Goal: Navigation & Orientation: Understand site structure

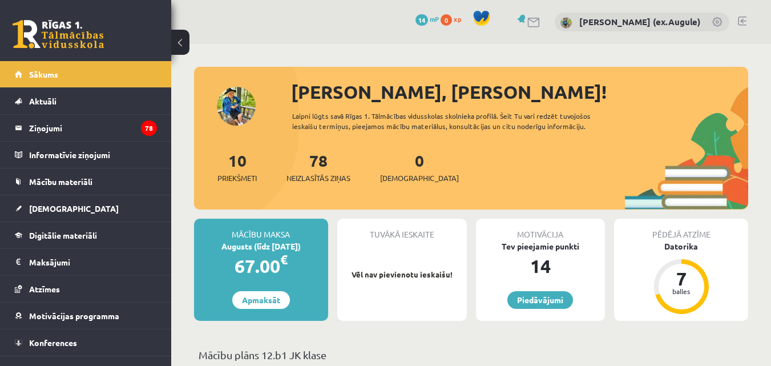
click at [717, 19] on link at bounding box center [717, 22] width 11 height 11
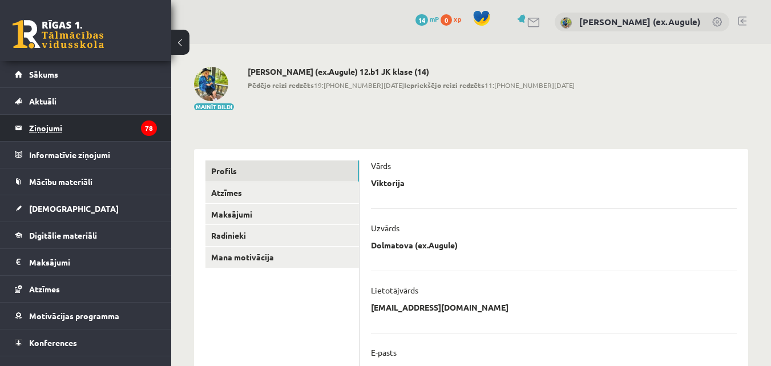
click at [98, 132] on legend "Ziņojumi 78" at bounding box center [93, 128] width 128 height 26
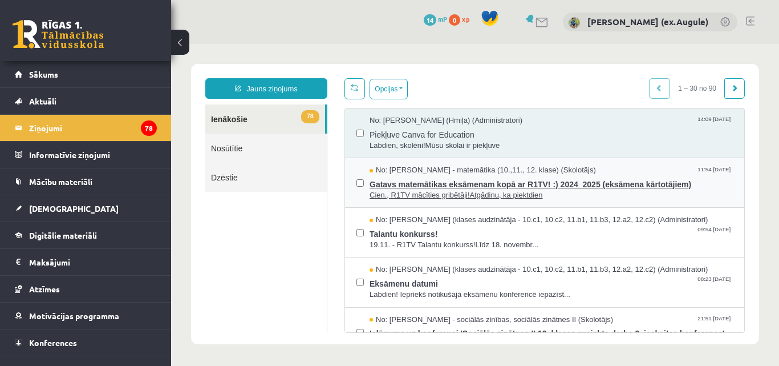
click at [515, 180] on span "Gatavs matemātikas eksāmenam kopā ar R1TV! :) 2024_2025 (eksāmena kārtotājiem)" at bounding box center [551, 183] width 363 height 14
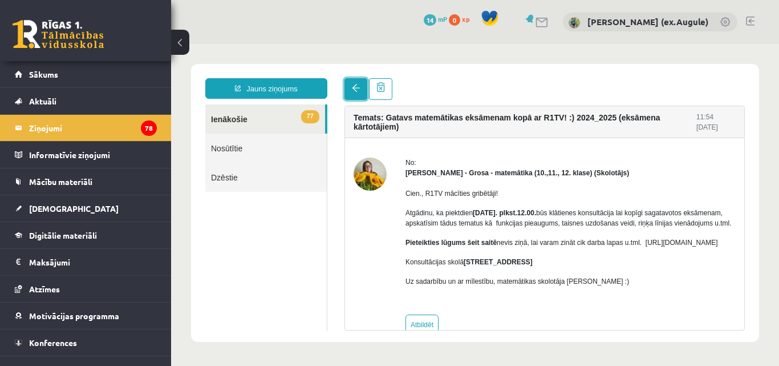
click at [359, 92] on span at bounding box center [356, 88] width 8 height 8
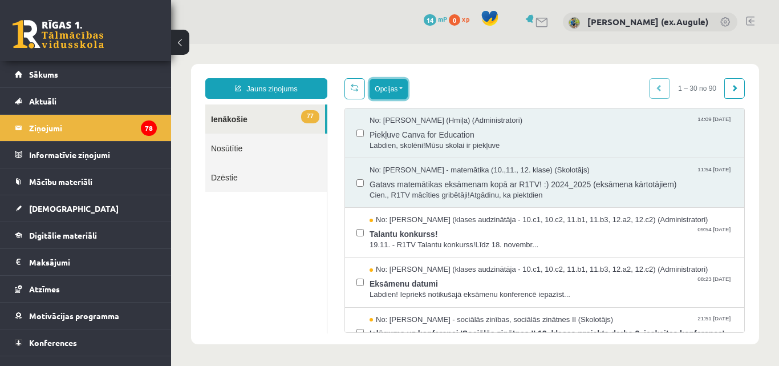
click at [392, 85] on button "Opcijas" at bounding box center [389, 89] width 38 height 21
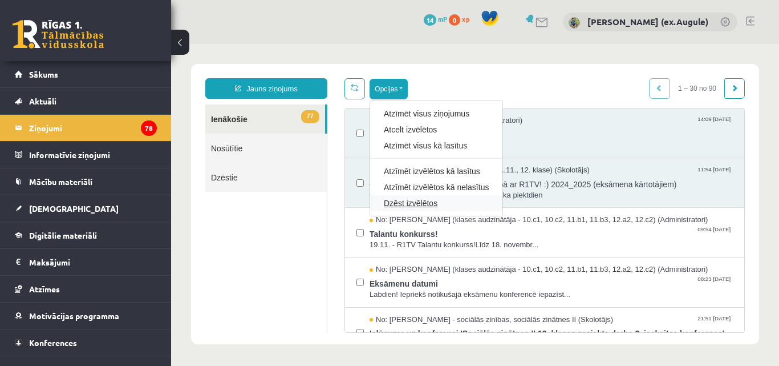
click at [400, 197] on link "Dzēst izvēlētos" at bounding box center [436, 202] width 105 height 11
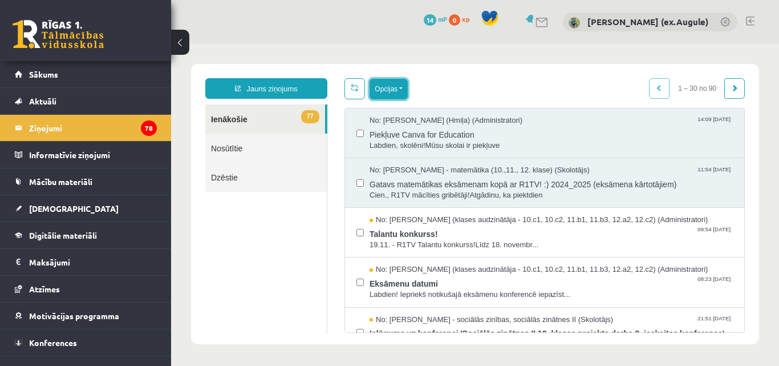
click at [401, 82] on button "Opcijas" at bounding box center [389, 89] width 38 height 21
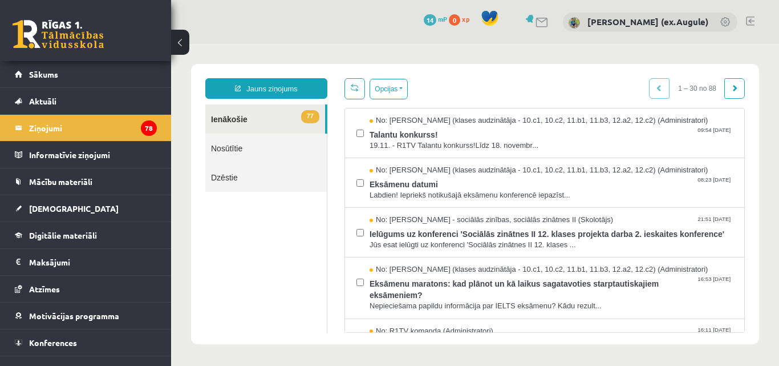
click at [420, 204] on div "No: Anda Jātniece (klases audzinātāja - 10.c1, 10.c2, 11.b1, 11.b3, 12.a2, 12.c…" at bounding box center [544, 183] width 399 height 50
click at [384, 82] on button "Opcijas" at bounding box center [389, 89] width 38 height 21
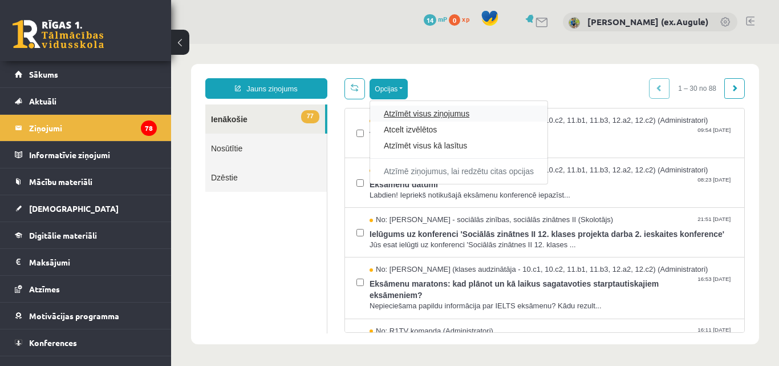
click at [428, 115] on link "Atzīmēt visus ziņojumus" at bounding box center [459, 113] width 150 height 11
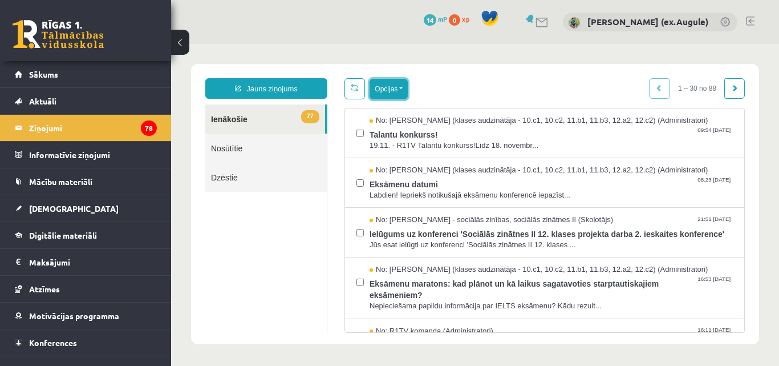
click at [401, 86] on button "Opcijas" at bounding box center [389, 89] width 38 height 21
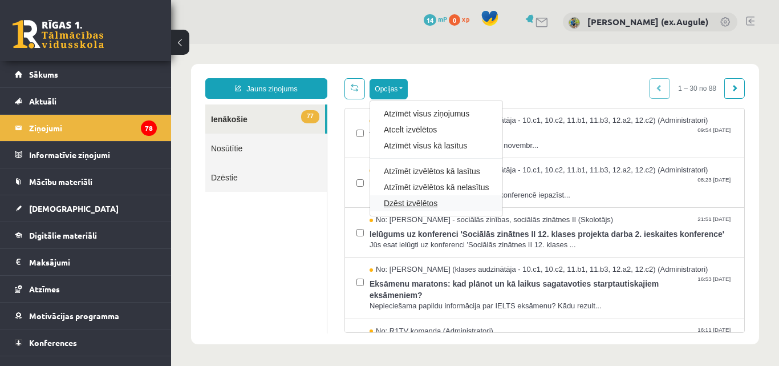
click at [414, 204] on link "Dzēst izvēlētos" at bounding box center [436, 202] width 105 height 11
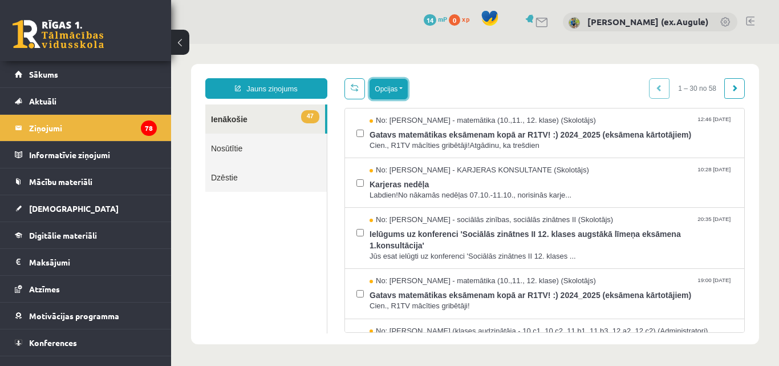
click at [401, 90] on button "Opcijas" at bounding box center [389, 89] width 38 height 21
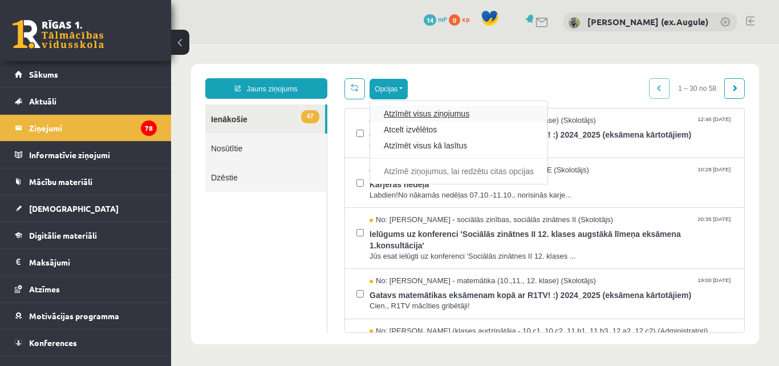
click at [410, 112] on link "Atzīmēt visus ziņojumus" at bounding box center [459, 113] width 150 height 11
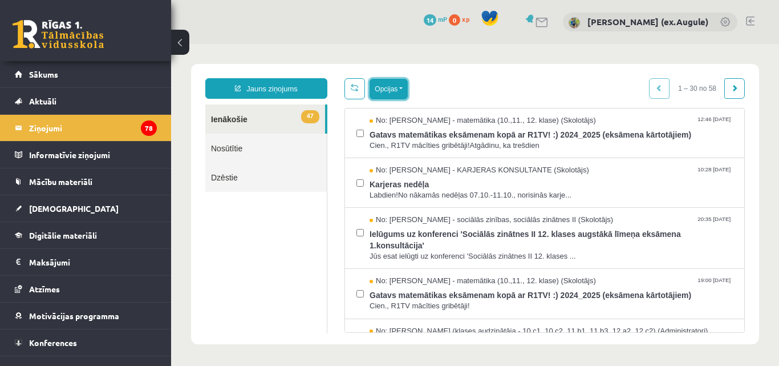
click at [402, 90] on button "Opcijas" at bounding box center [389, 89] width 38 height 21
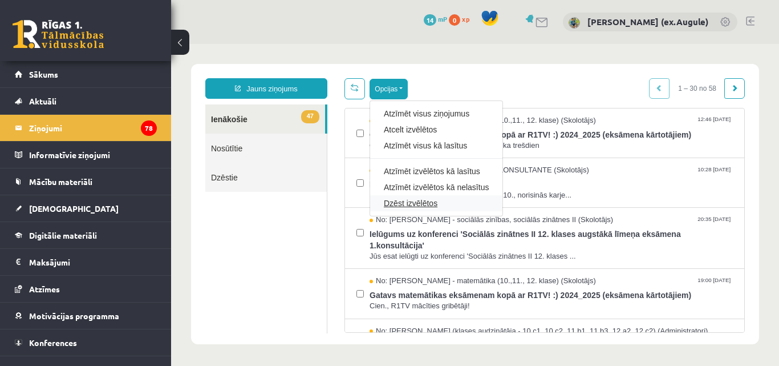
click at [406, 202] on link "Dzēst izvēlētos" at bounding box center [436, 202] width 105 height 11
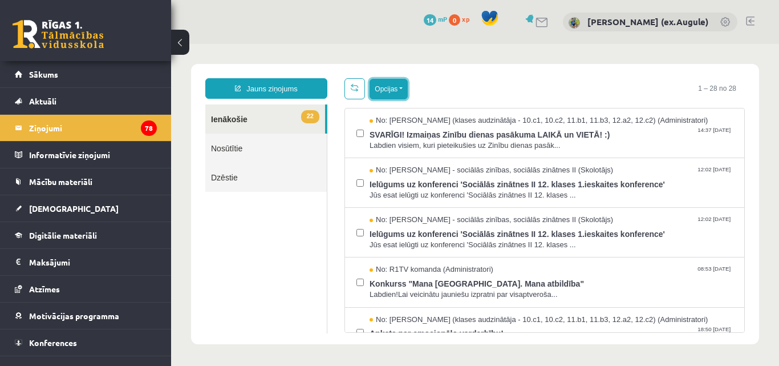
click at [398, 88] on button "Opcijas" at bounding box center [389, 89] width 38 height 21
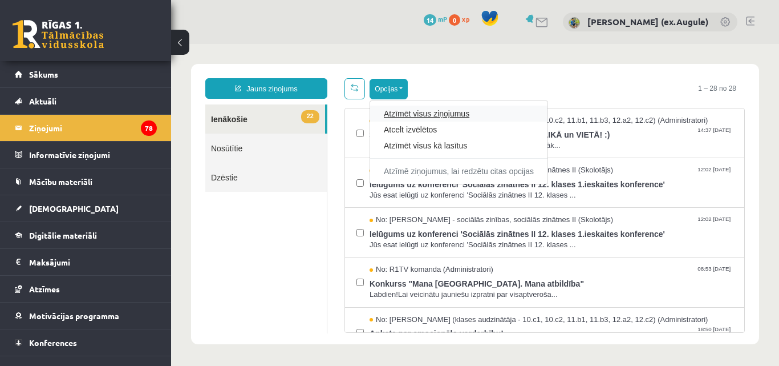
click at [419, 115] on link "Atzīmēt visus ziņojumus" at bounding box center [459, 113] width 150 height 11
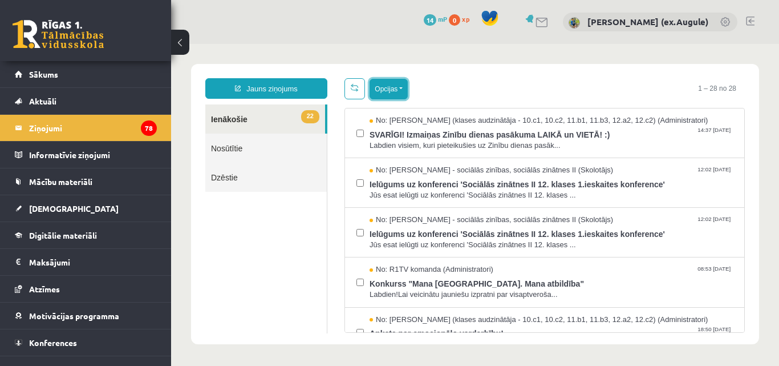
click at [404, 87] on button "Opcijas" at bounding box center [389, 89] width 38 height 21
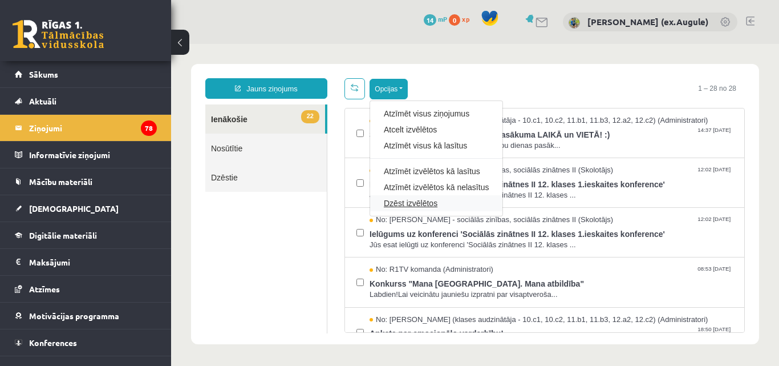
click at [418, 201] on link "Dzēst izvēlētos" at bounding box center [436, 202] width 105 height 11
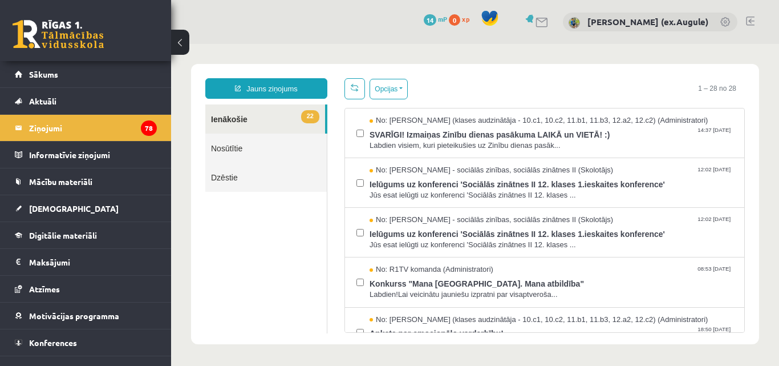
click at [418, 201] on div "No: Anita Jozus - sociālās zinības, sociālās zinātnes II (Skolotājs) 12:02 13/0…" at bounding box center [544, 183] width 399 height 50
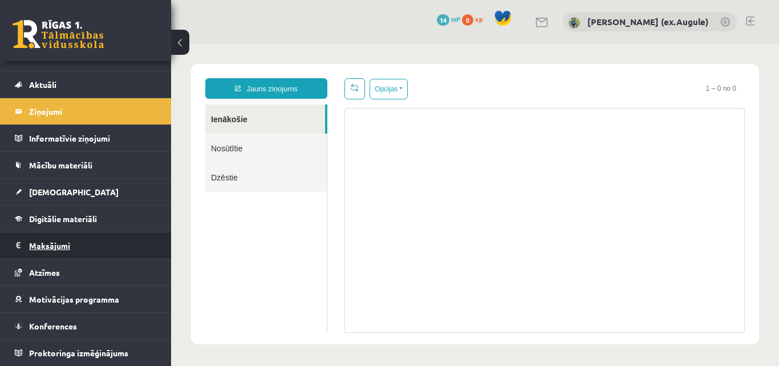
click at [59, 238] on legend "Maksājumi 0" at bounding box center [93, 245] width 128 height 26
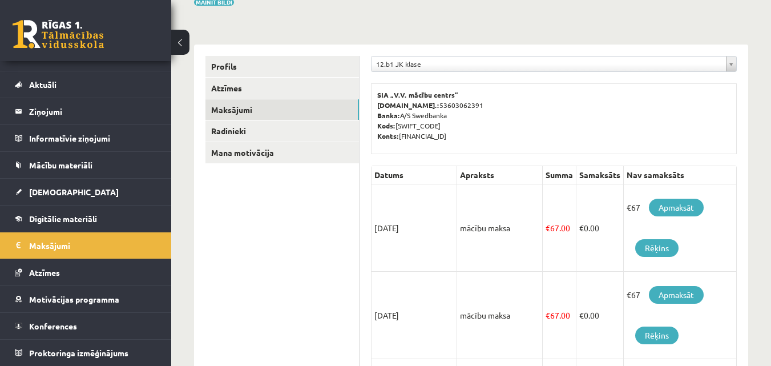
scroll to position [114, 0]
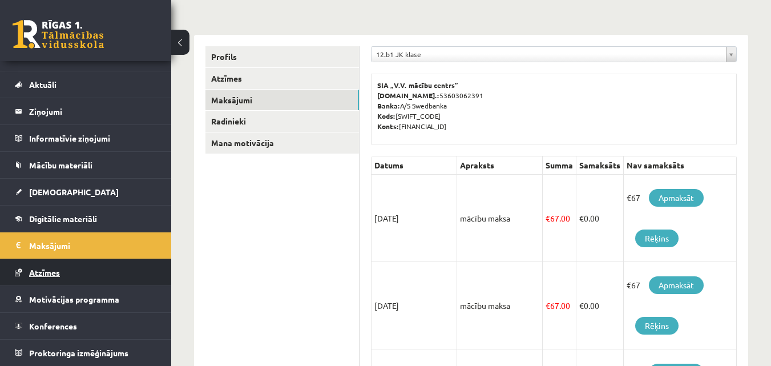
click at [48, 270] on span "Atzīmes" at bounding box center [44, 272] width 31 height 10
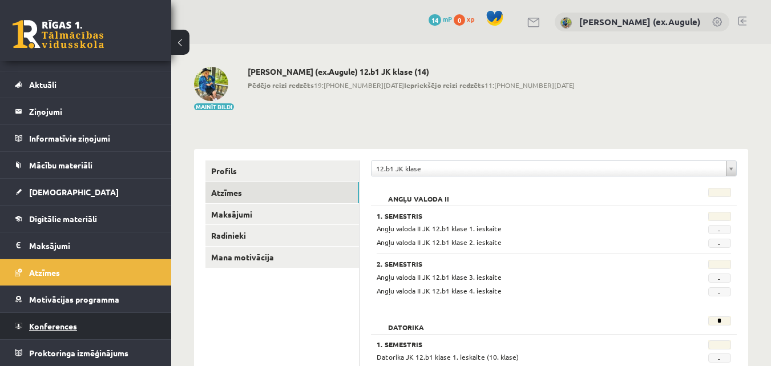
click at [66, 327] on span "Konferences" at bounding box center [53, 326] width 48 height 10
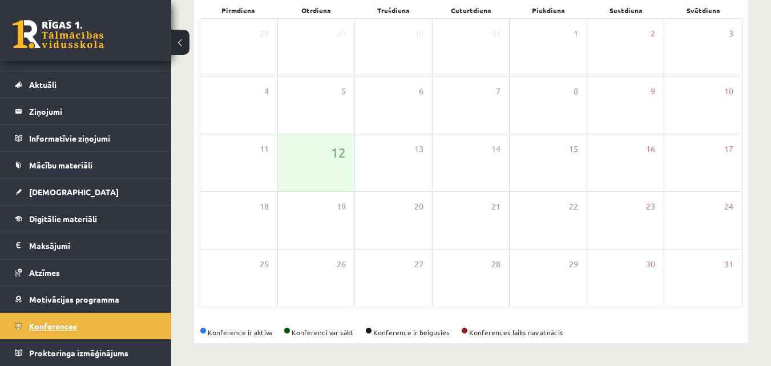
scroll to position [17, 0]
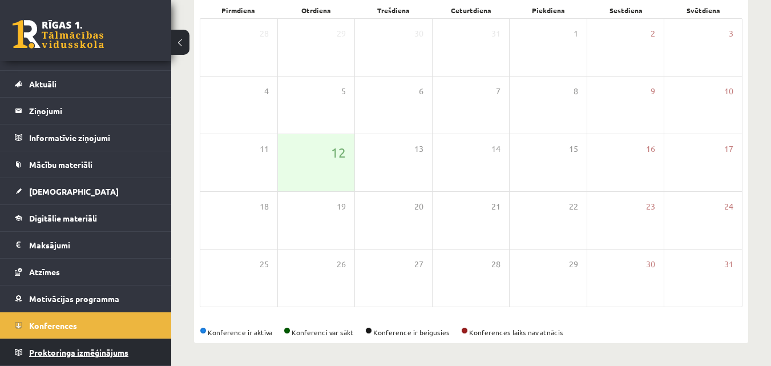
click at [59, 350] on span "Proktoringa izmēģinājums" at bounding box center [78, 352] width 99 height 10
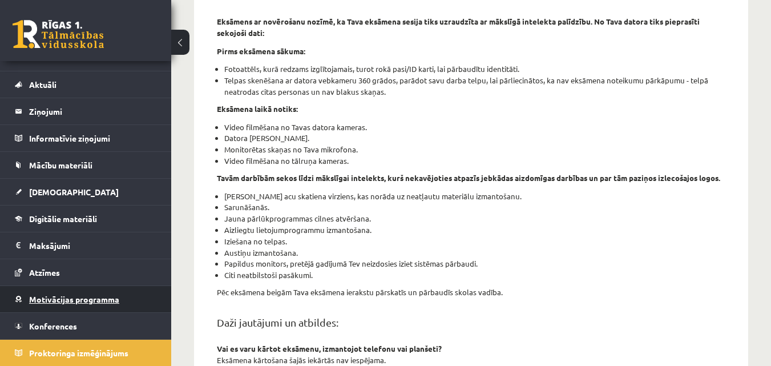
click at [63, 294] on link "Motivācijas programma" at bounding box center [86, 299] width 142 height 26
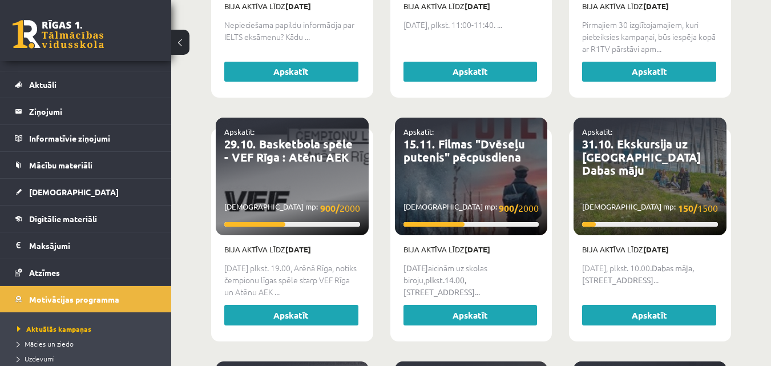
scroll to position [970, 0]
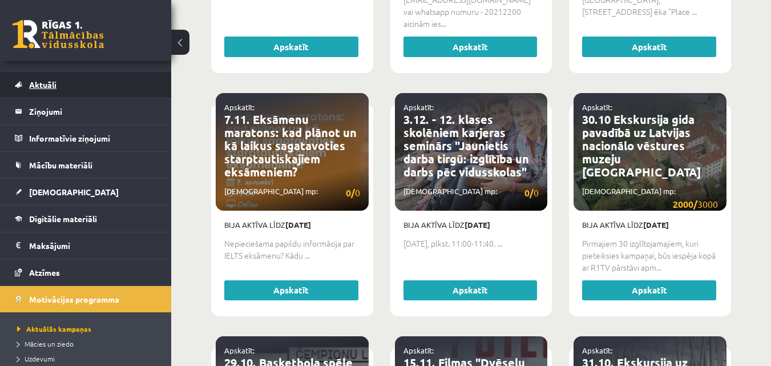
click at [35, 85] on span "Aktuāli" at bounding box center [42, 84] width 27 height 10
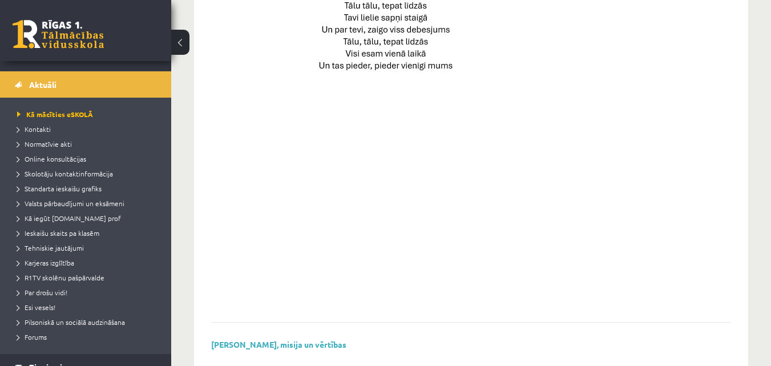
scroll to position [877, 0]
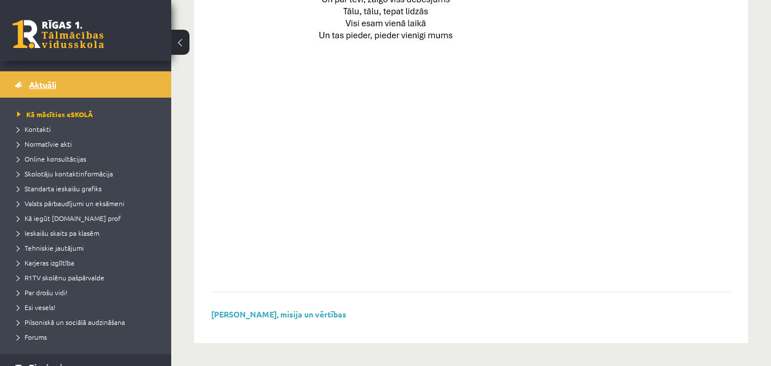
click at [43, 80] on span "Aktuāli" at bounding box center [42, 84] width 27 height 10
click at [62, 29] on link at bounding box center [58, 34] width 91 height 29
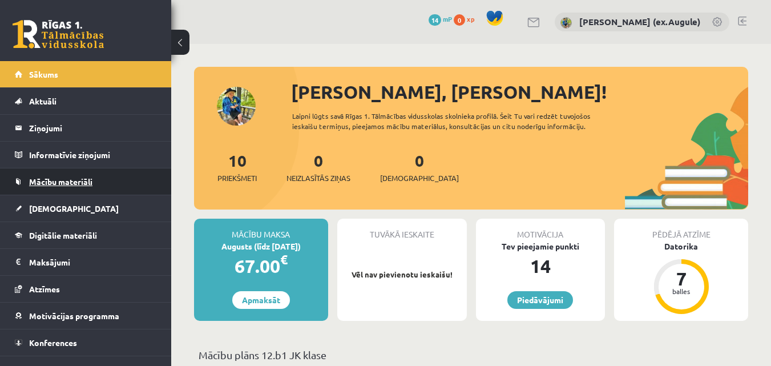
click at [70, 181] on span "Mācību materiāli" at bounding box center [60, 181] width 63 height 10
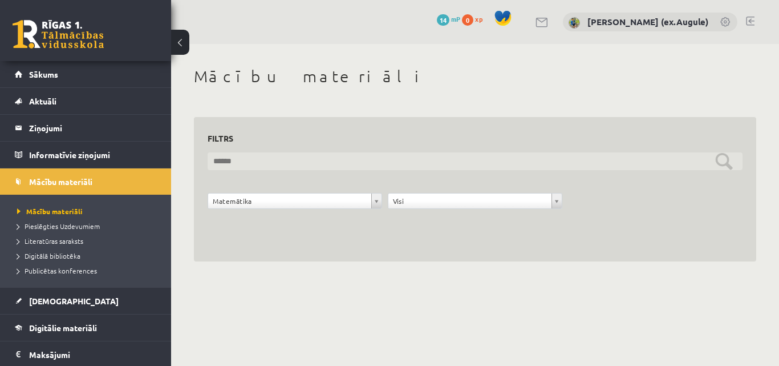
click at [723, 160] on input "text" at bounding box center [475, 161] width 535 height 18
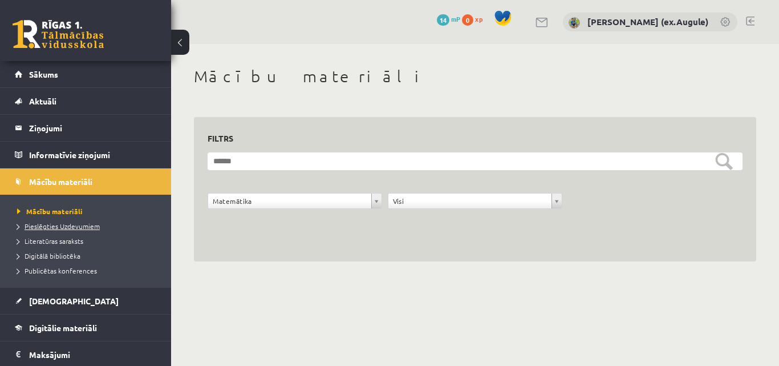
click at [82, 222] on span "Pieslēgties Uzdevumiem" at bounding box center [58, 225] width 83 height 9
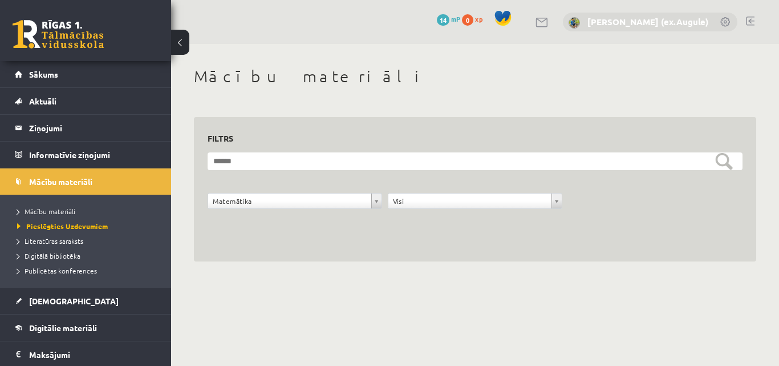
click at [630, 17] on link "[PERSON_NAME] (ex.Augule)" at bounding box center [648, 21] width 121 height 11
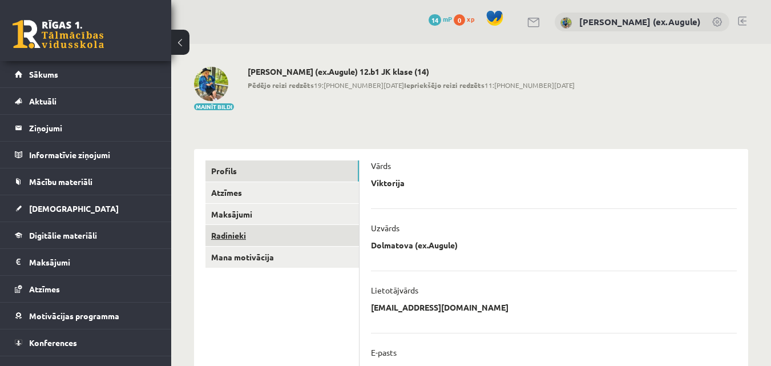
click at [244, 234] on link "Radinieki" at bounding box center [281, 235] width 153 height 21
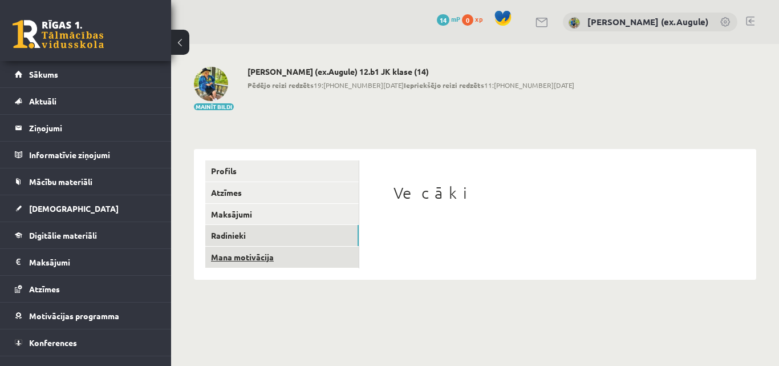
click at [250, 255] on link "Mana motivācija" at bounding box center [281, 256] width 153 height 21
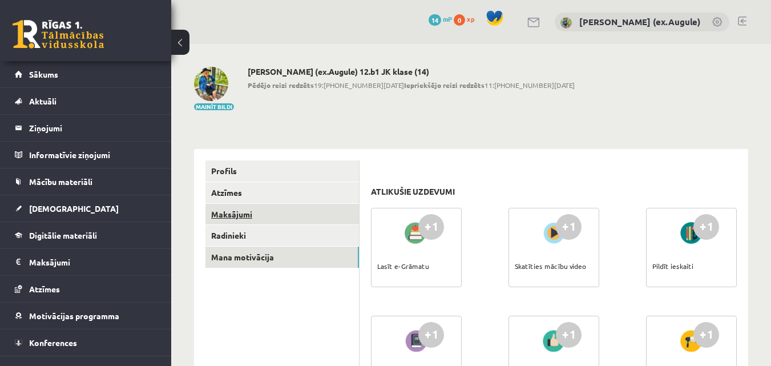
click at [231, 211] on link "Maksājumi" at bounding box center [281, 214] width 153 height 21
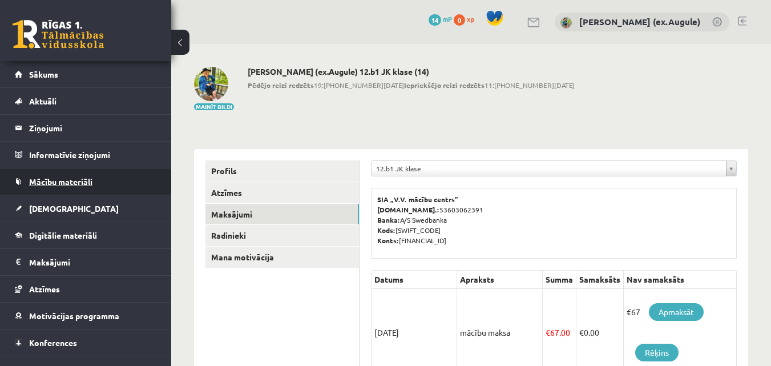
click at [76, 183] on span "Mācību materiāli" at bounding box center [60, 181] width 63 height 10
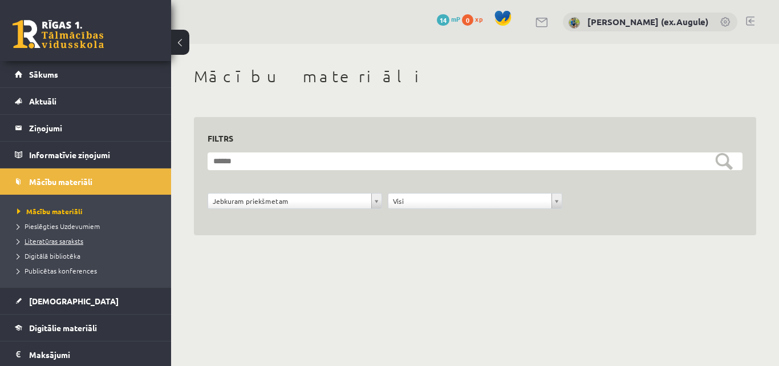
click at [74, 238] on span "Literatūras saraksts" at bounding box center [50, 240] width 66 height 9
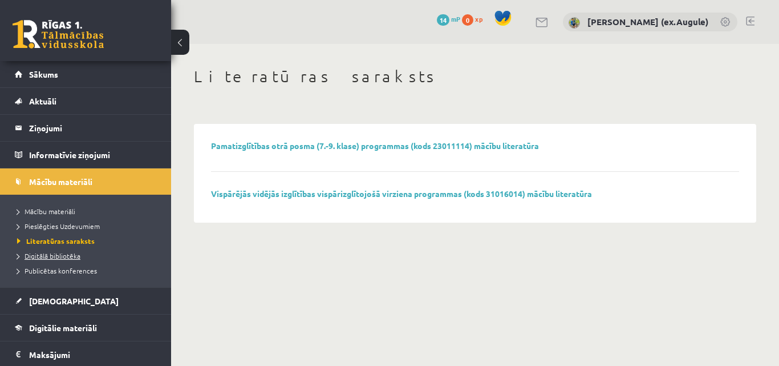
click at [68, 251] on link "Digitālā bibliotēka" at bounding box center [88, 255] width 143 height 10
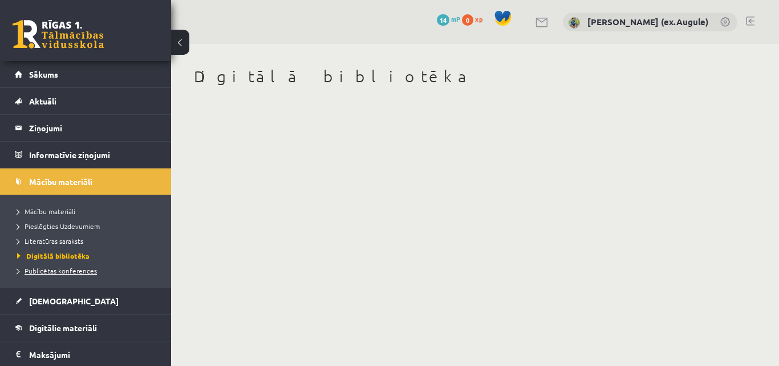
click at [62, 272] on span "Publicētas konferences" at bounding box center [57, 270] width 80 height 9
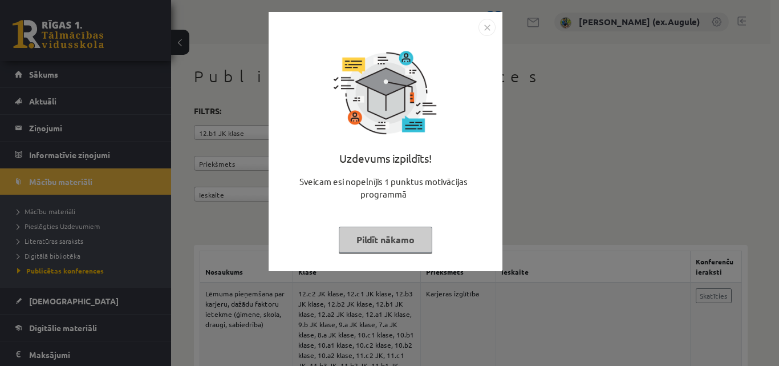
drag, startPoint x: 488, startPoint y: 37, endPoint x: 486, endPoint y: 29, distance: 8.2
click at [485, 33] on div "Uzdevums izpildīts! Sveicam esi nopelnījis 1 punktus motivācijas programmā Pild…" at bounding box center [386, 141] width 234 height 259
click at [488, 26] on img "Close" at bounding box center [487, 27] width 17 height 17
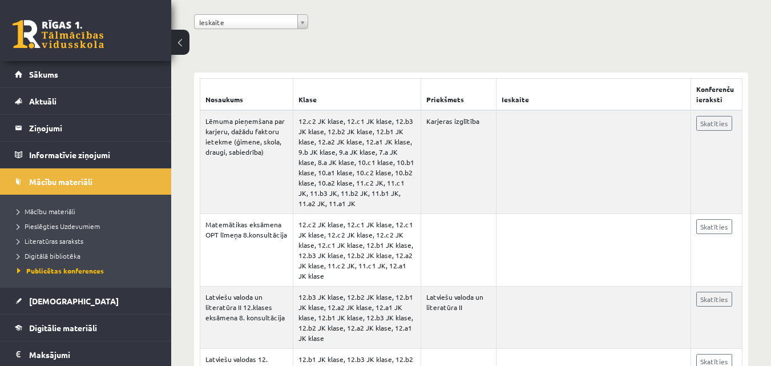
scroll to position [171, 0]
click at [364, 159] on td "12.c2 JK klase, 12.c1 JK klase, 12.b3 JK klase, 12.b2 JK klase, 12.b1 JK klase,…" at bounding box center [357, 163] width 128 height 104
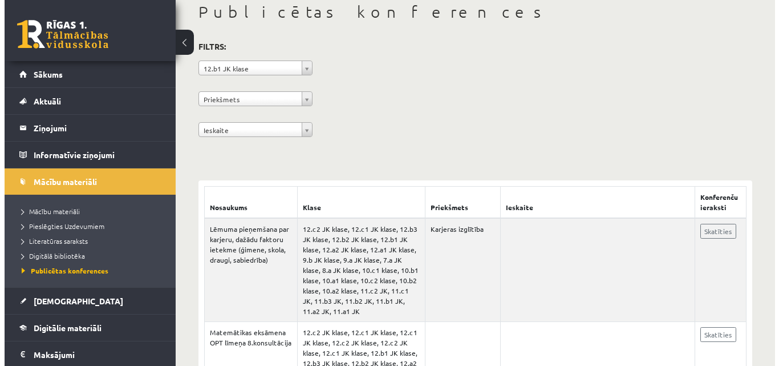
scroll to position [0, 0]
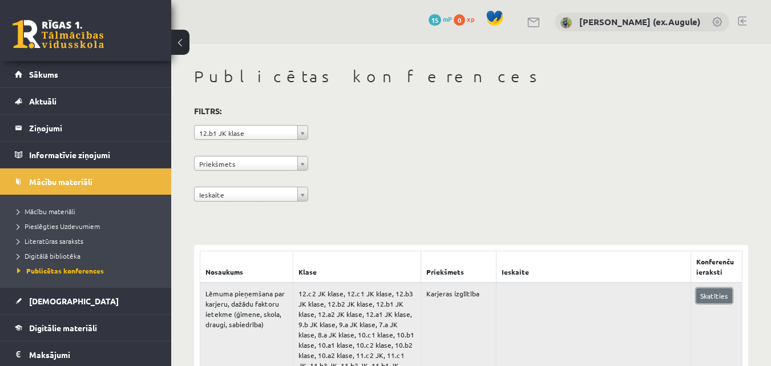
click at [719, 292] on link "Skatīties" at bounding box center [714, 295] width 36 height 15
click at [53, 150] on legend "Informatīvie ziņojumi 0" at bounding box center [93, 154] width 128 height 26
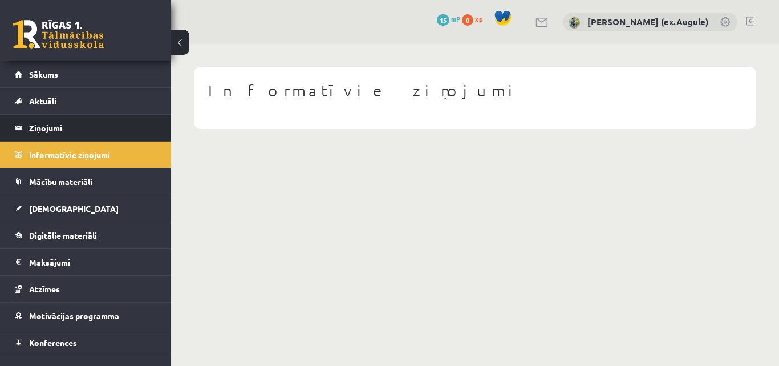
click at [40, 120] on legend "Ziņojumi 0" at bounding box center [93, 128] width 128 height 26
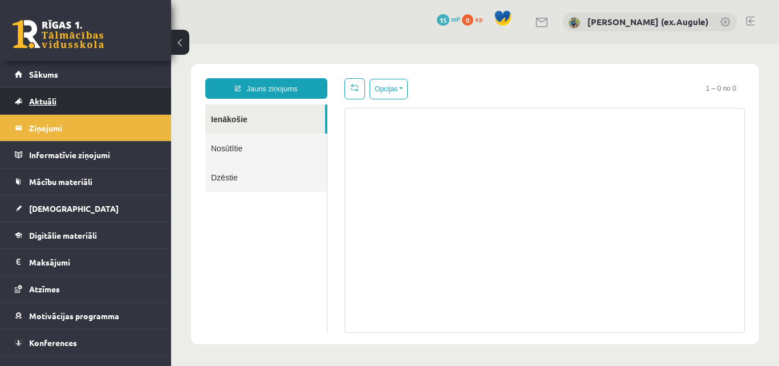
click at [63, 96] on link "Aktuāli" at bounding box center [86, 101] width 142 height 26
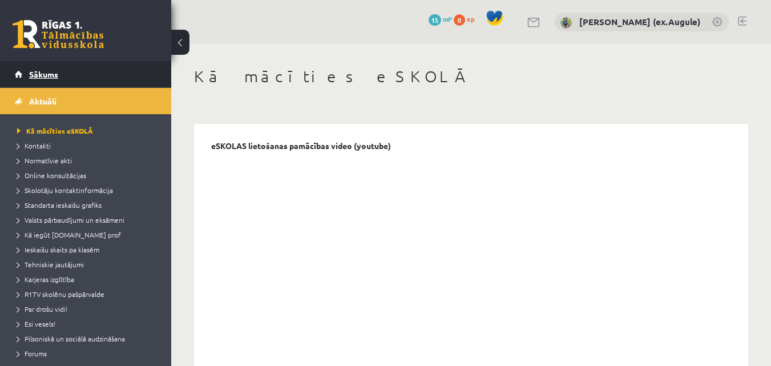
click at [51, 66] on link "Sākums" at bounding box center [86, 74] width 142 height 26
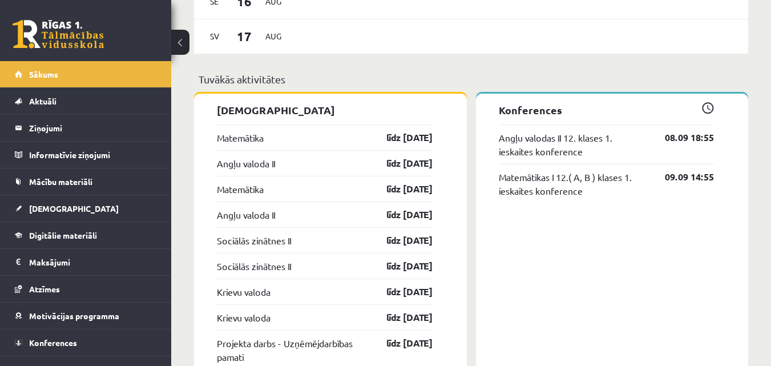
scroll to position [913, 0]
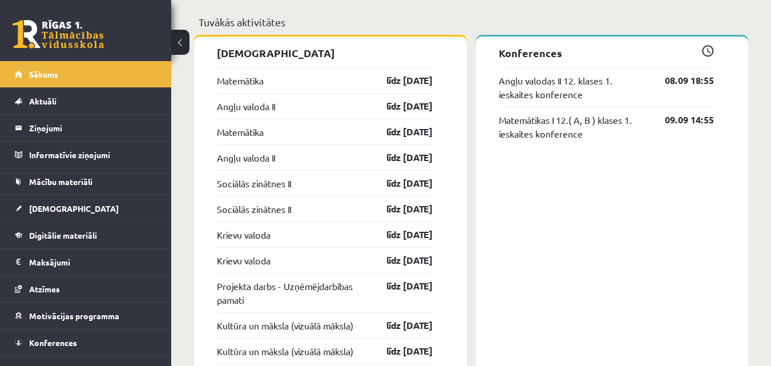
click at [193, 51] on div "[PERSON_NAME], [PERSON_NAME]! Laipni lūgts savā Rīgas 1. Tālmācības vidusskolas…" at bounding box center [470, 190] width 599 height 2118
click at [177, 50] on button at bounding box center [180, 42] width 18 height 25
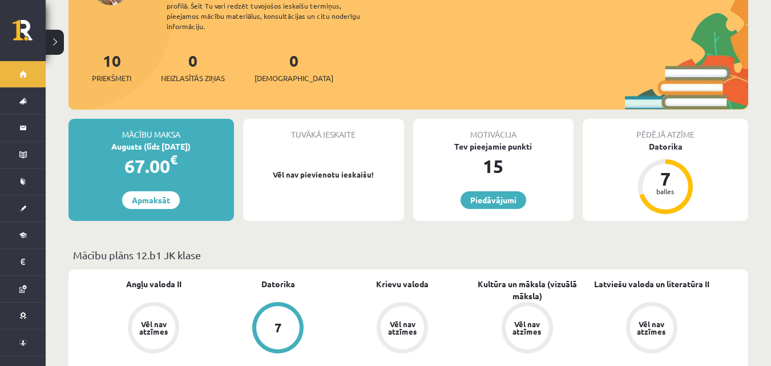
scroll to position [114, 0]
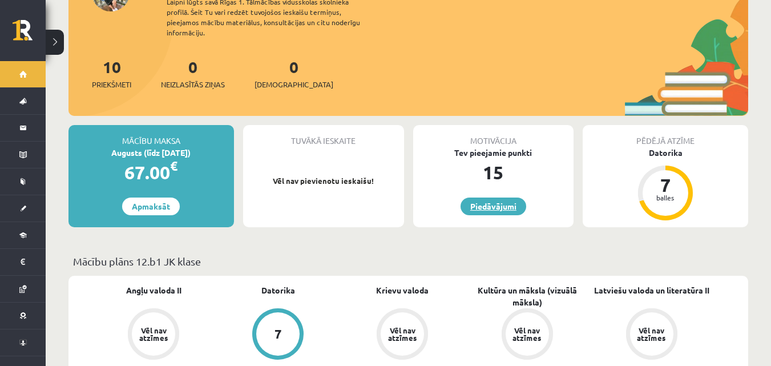
click at [508, 197] on link "Piedāvājumi" at bounding box center [493, 206] width 66 height 18
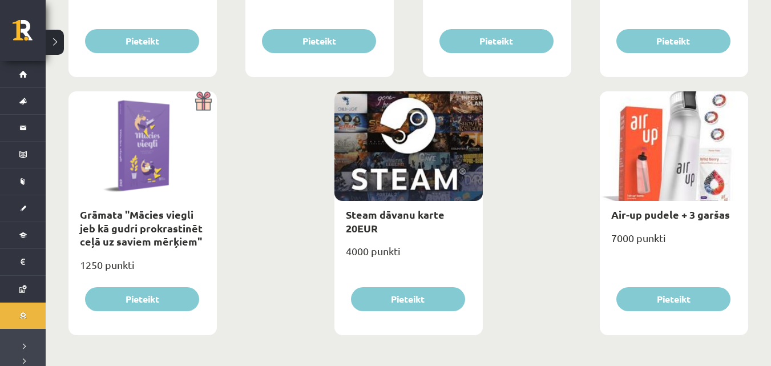
scroll to position [1387, 0]
